Goal: Information Seeking & Learning: Learn about a topic

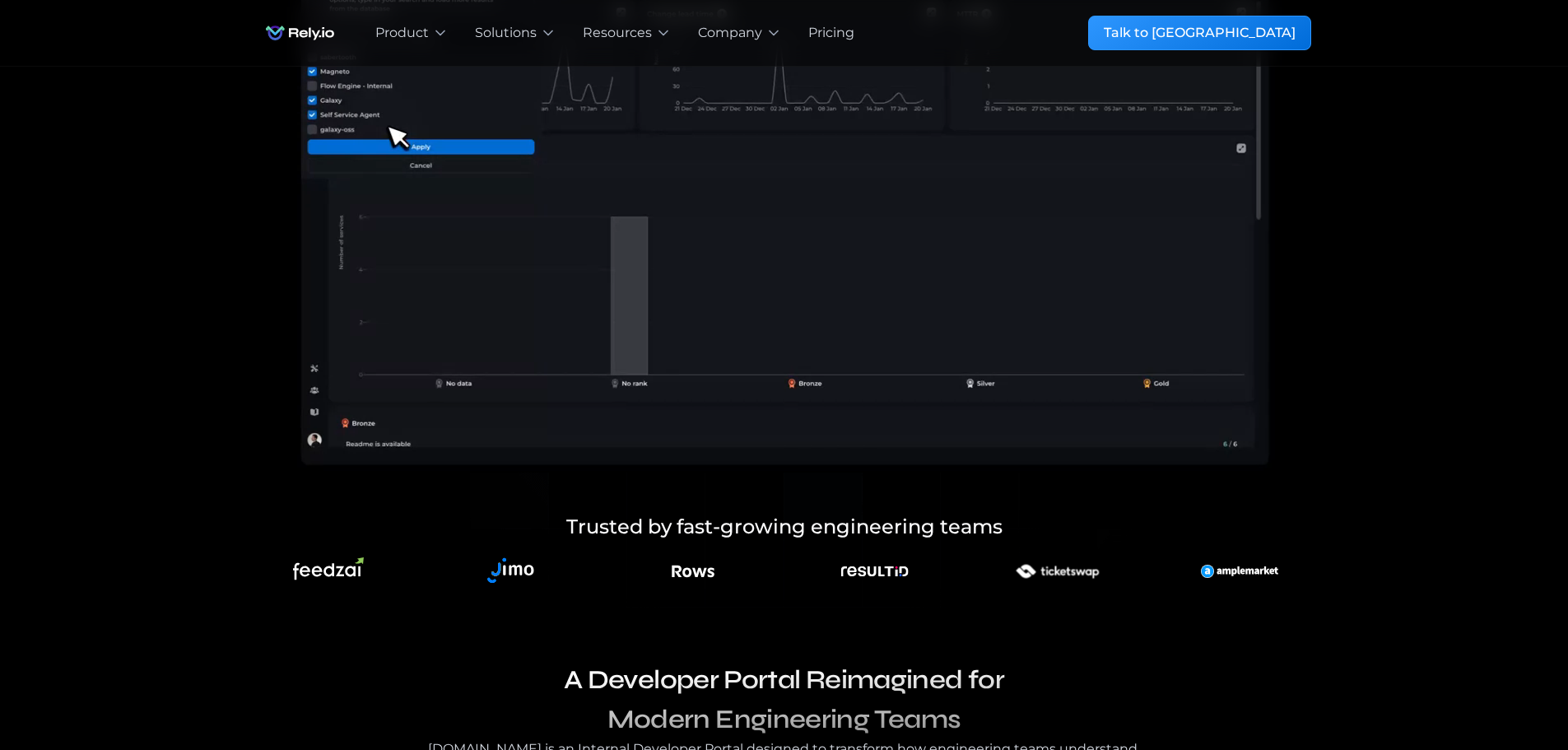
scroll to position [411, 0]
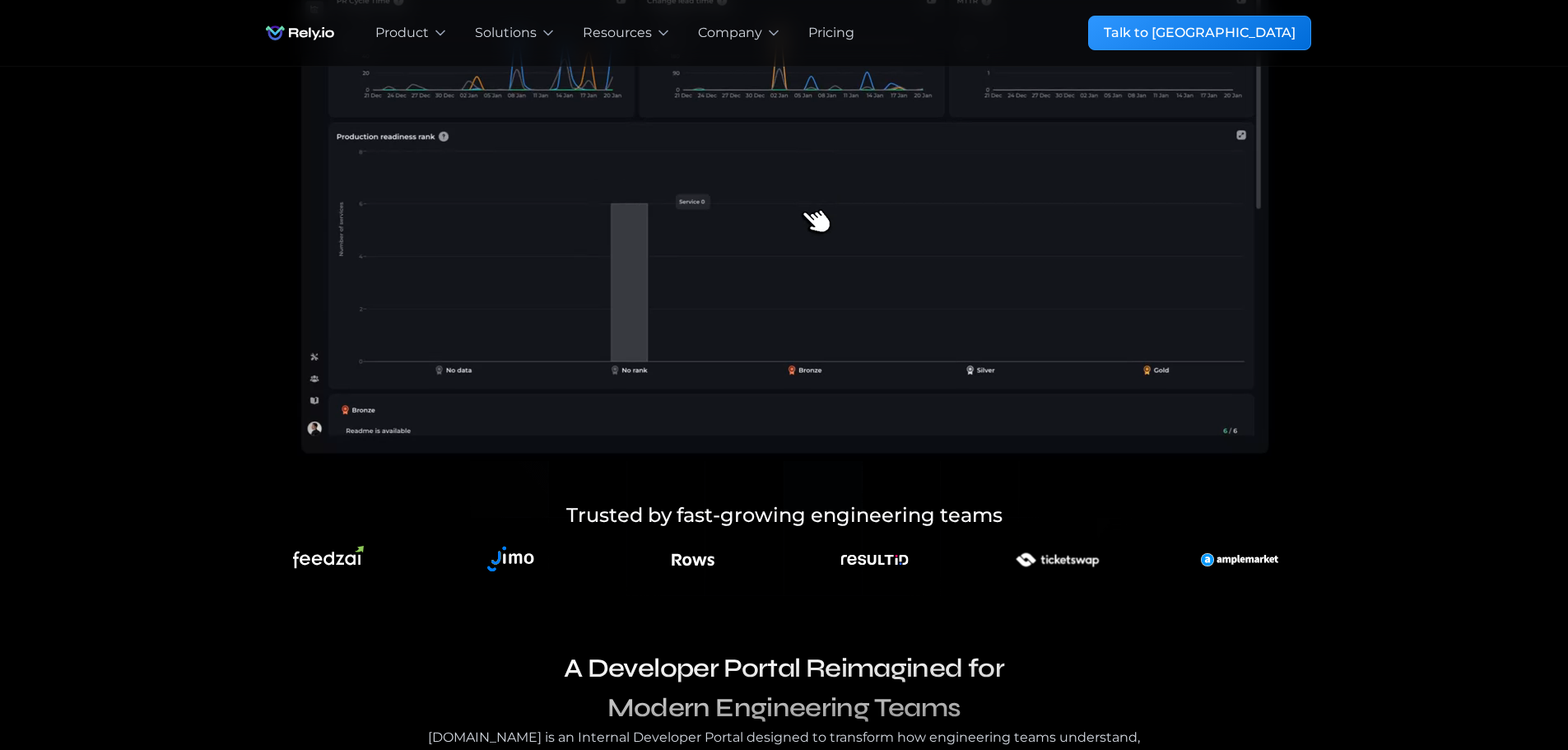
click at [828, 219] on video at bounding box center [784, 173] width 1053 height 576
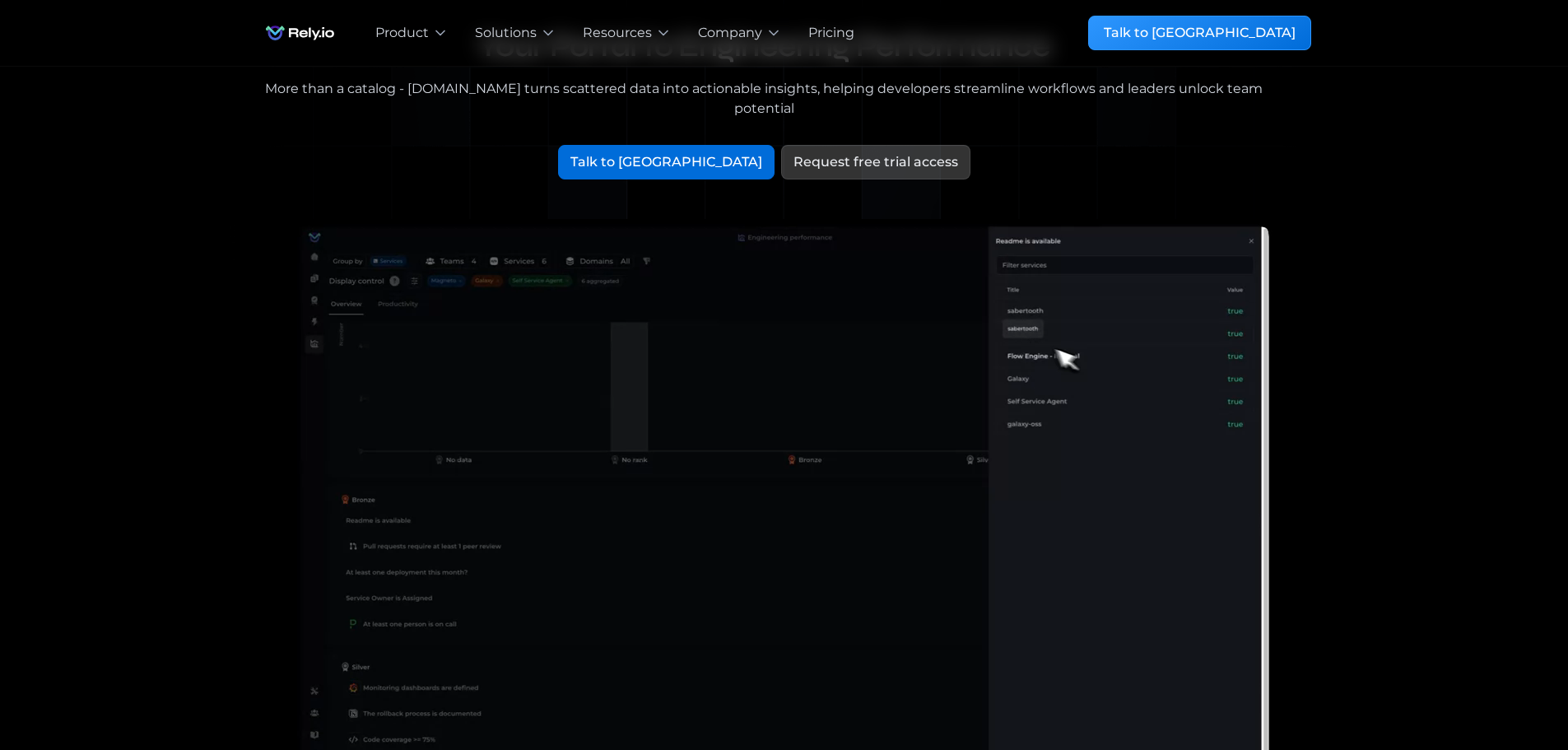
scroll to position [0, 0]
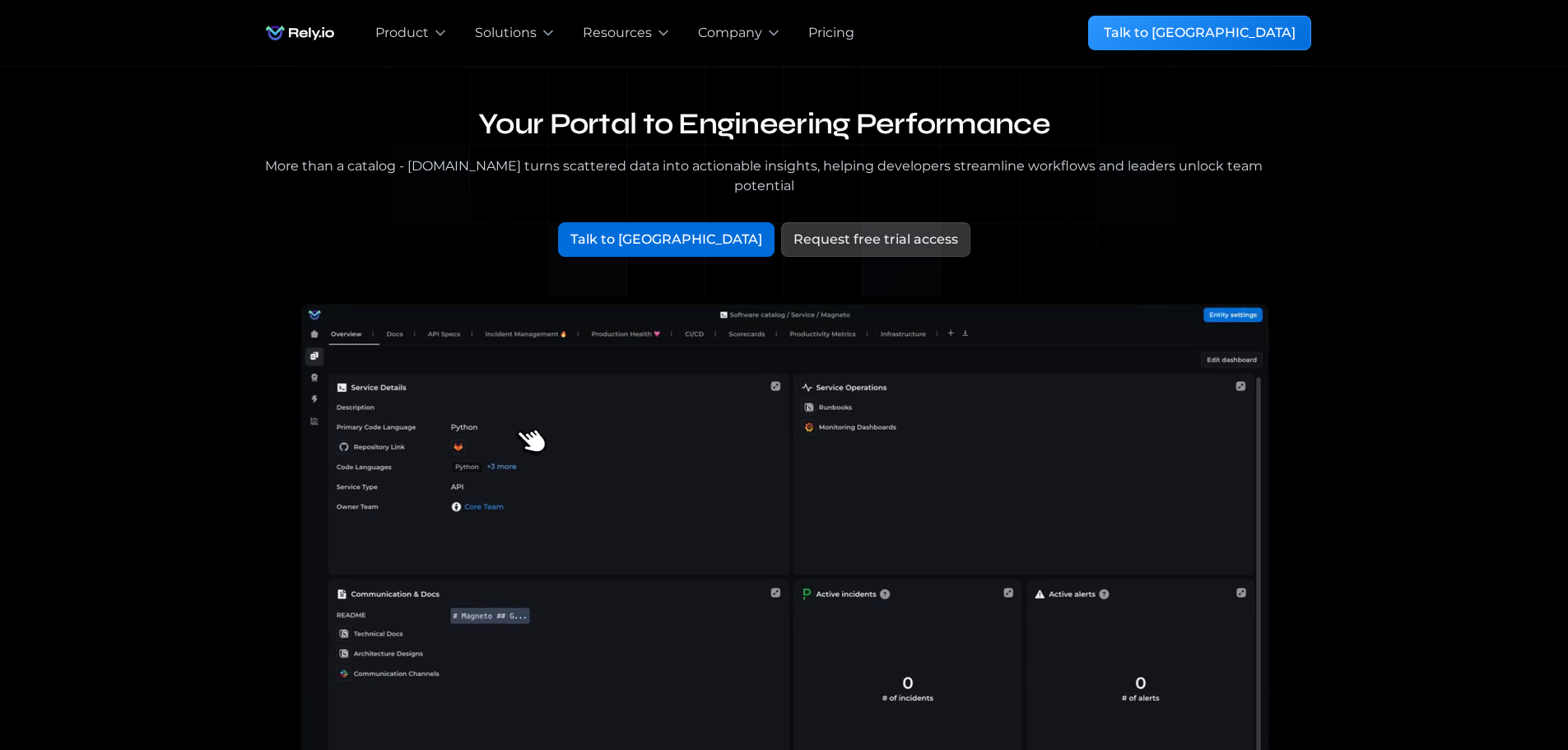
click at [836, 35] on div "Pricing" at bounding box center [831, 32] width 47 height 20
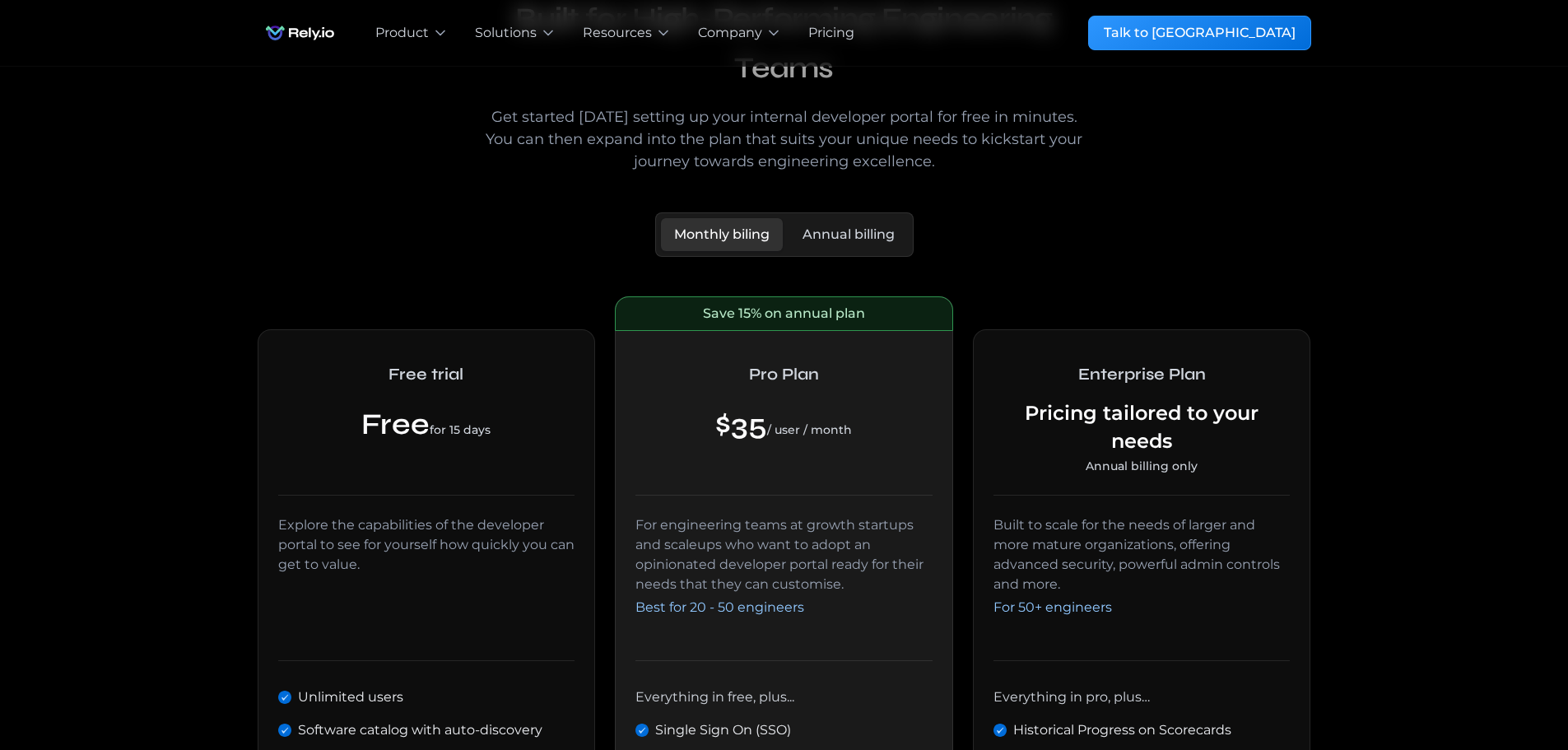
click at [846, 227] on div "Annual billing" at bounding box center [848, 234] width 92 height 20
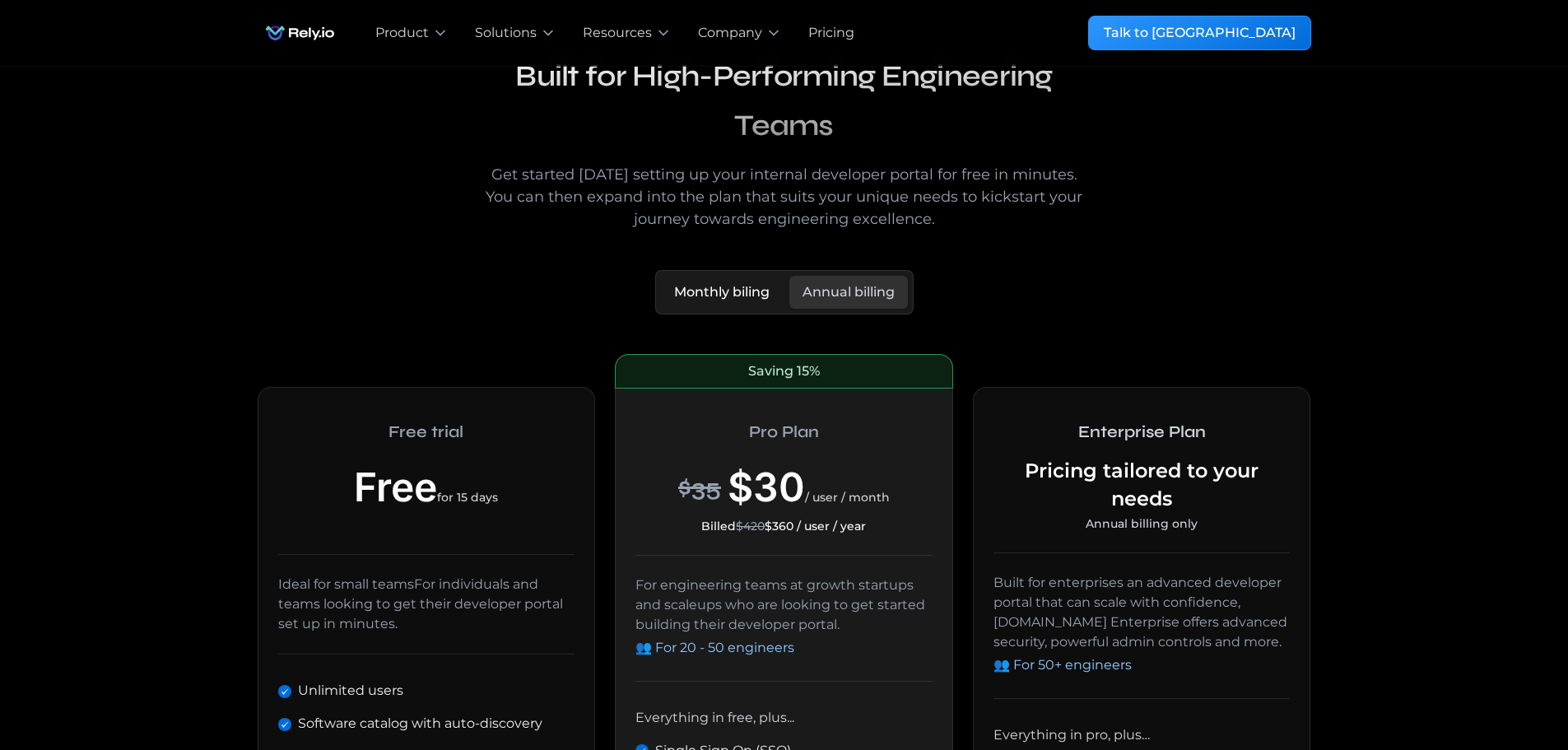
scroll to position [576, 0]
